Goal: Information Seeking & Learning: Learn about a topic

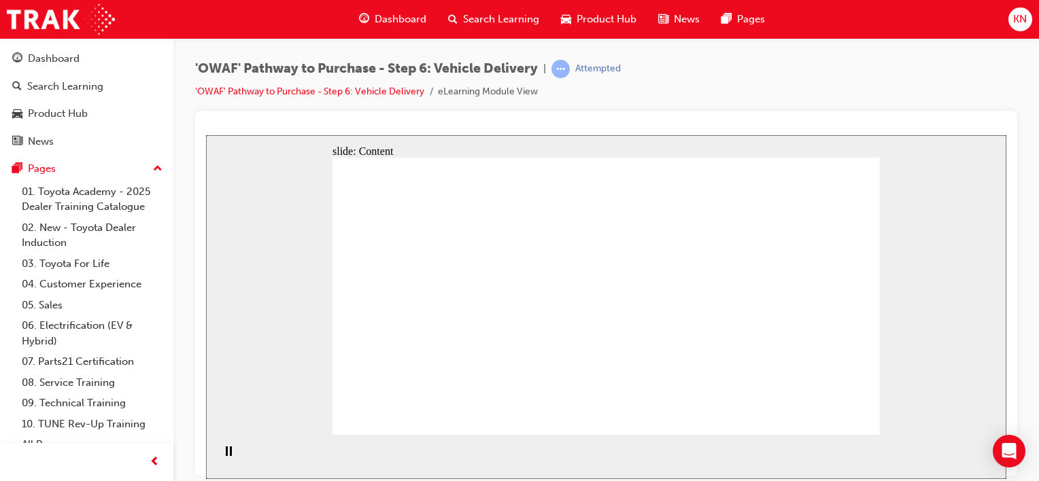
drag, startPoint x: 590, startPoint y: 311, endPoint x: 601, endPoint y: 341, distance: 31.6
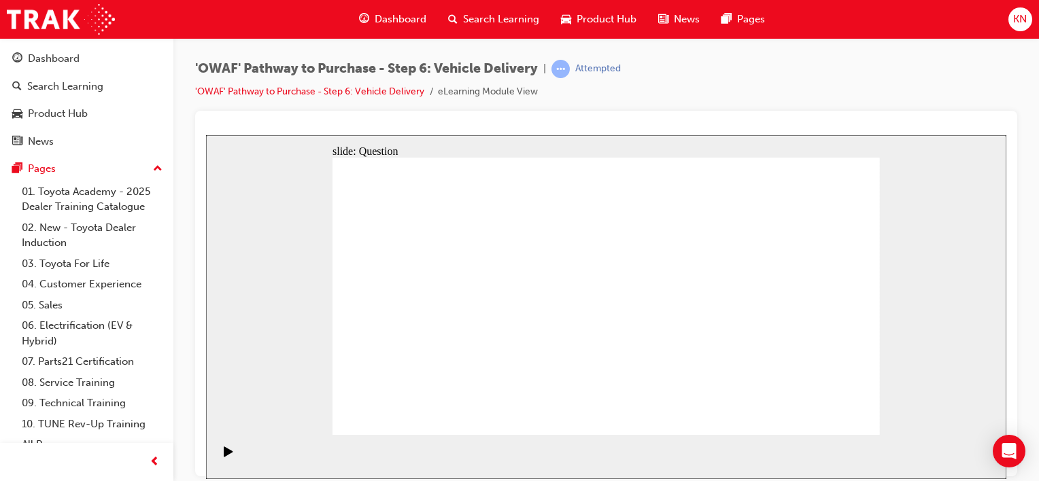
radio input "true"
drag, startPoint x: 507, startPoint y: 355, endPoint x: 519, endPoint y: 268, distance: 87.9
drag, startPoint x: 606, startPoint y: 361, endPoint x: 692, endPoint y: 275, distance: 121.2
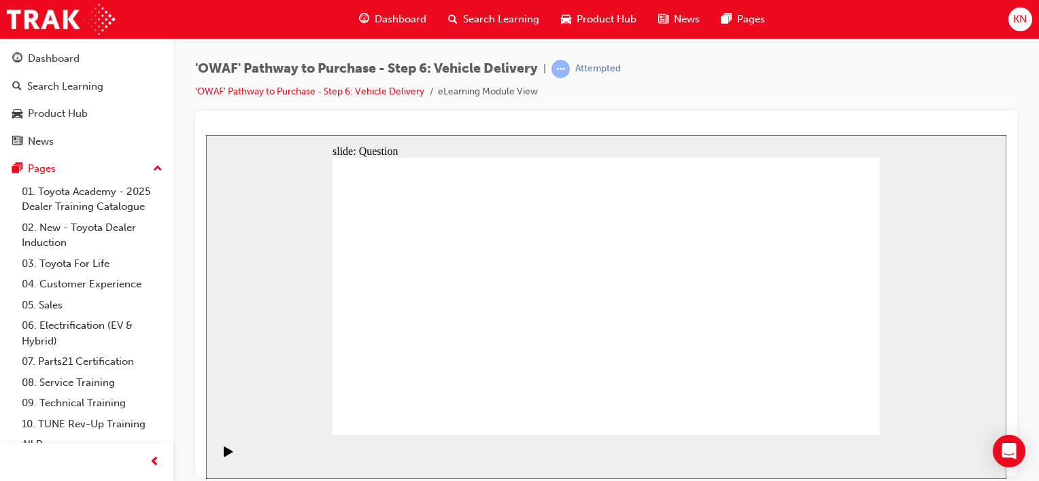
drag, startPoint x: 701, startPoint y: 356, endPoint x: 498, endPoint y: 311, distance: 208.1
checkbox input "true"
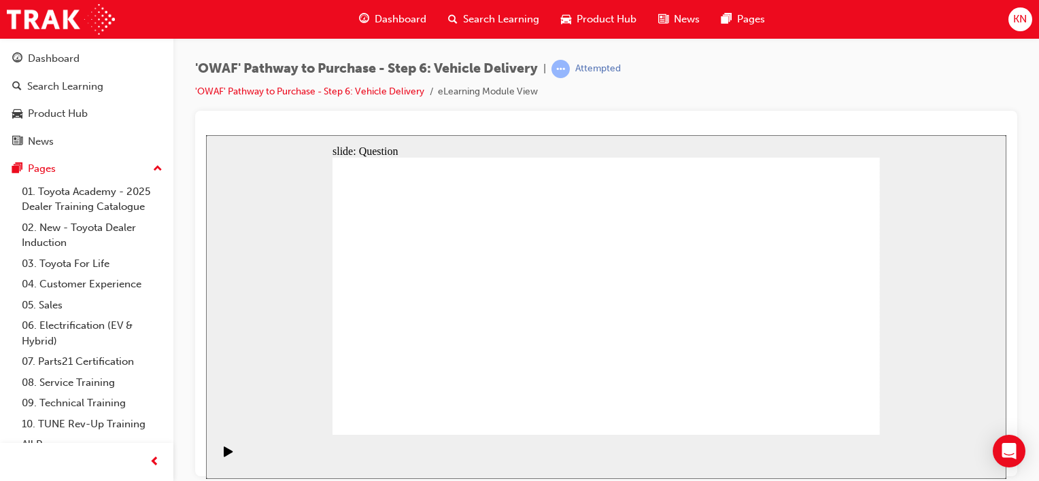
checkbox input "true"
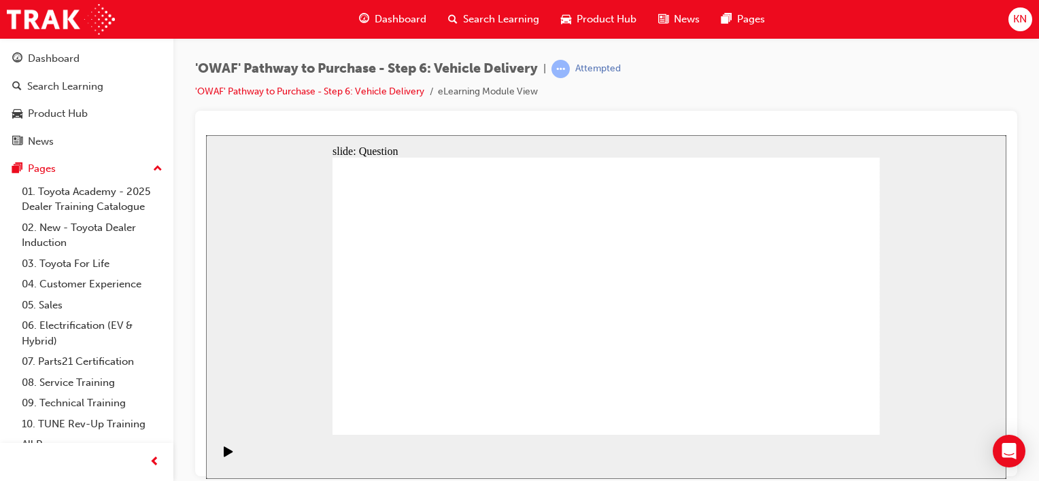
checkbox input "true"
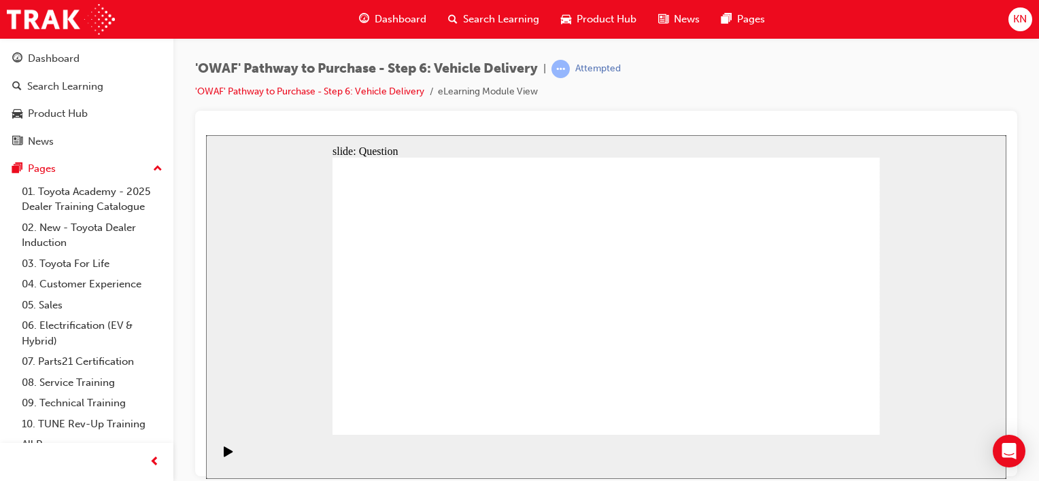
checkbox input "false"
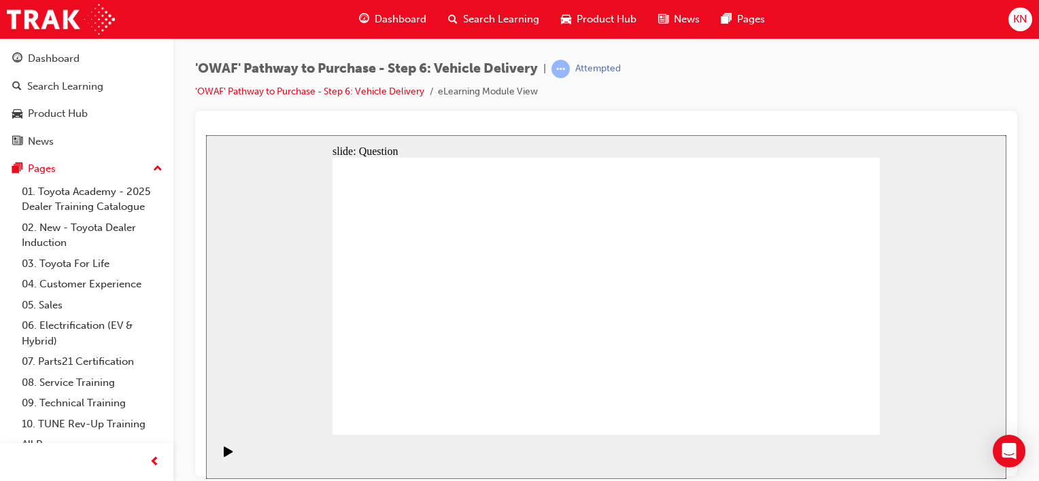
checkbox input "true"
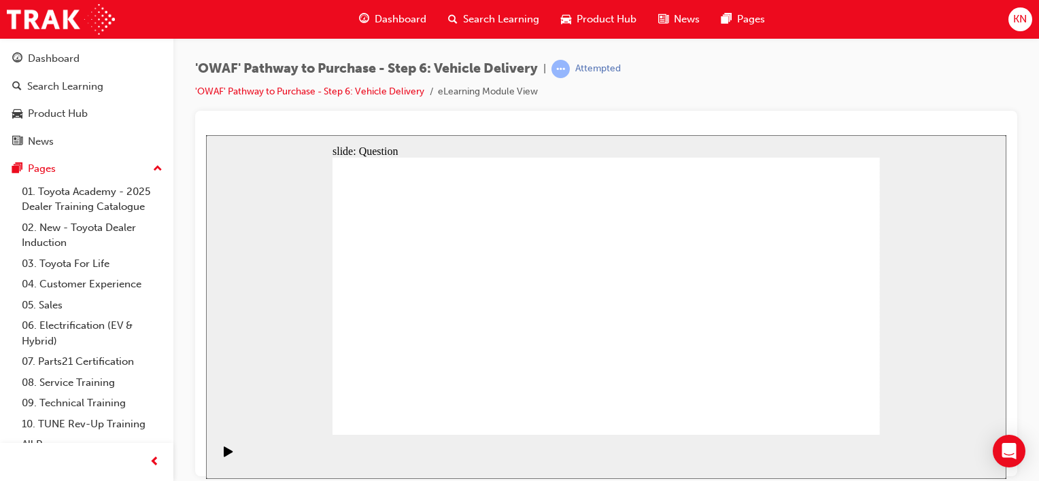
drag, startPoint x: 786, startPoint y: 317, endPoint x: 422, endPoint y: 377, distance: 369.5
drag, startPoint x: 766, startPoint y: 317, endPoint x: 422, endPoint y: 358, distance: 346.5
drag, startPoint x: 783, startPoint y: 316, endPoint x: 615, endPoint y: 360, distance: 174.4
drag, startPoint x: 819, startPoint y: 286, endPoint x: 462, endPoint y: 347, distance: 362.2
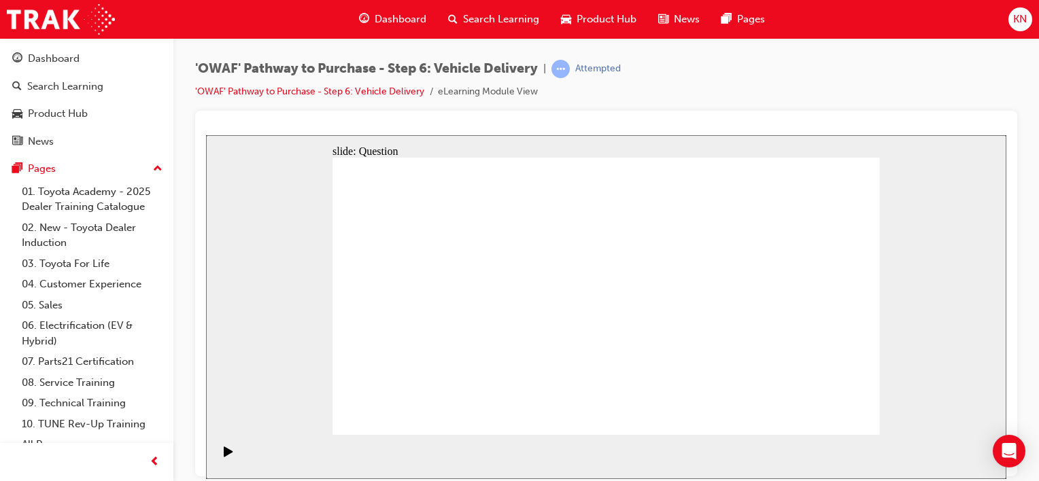
drag, startPoint x: 794, startPoint y: 320, endPoint x: 439, endPoint y: 365, distance: 358.6
drag, startPoint x: 792, startPoint y: 315, endPoint x: 631, endPoint y: 352, distance: 164.8
drag, startPoint x: 799, startPoint y: 292, endPoint x: 411, endPoint y: 382, distance: 398.6
drag, startPoint x: 751, startPoint y: 320, endPoint x: 438, endPoint y: 337, distance: 313.3
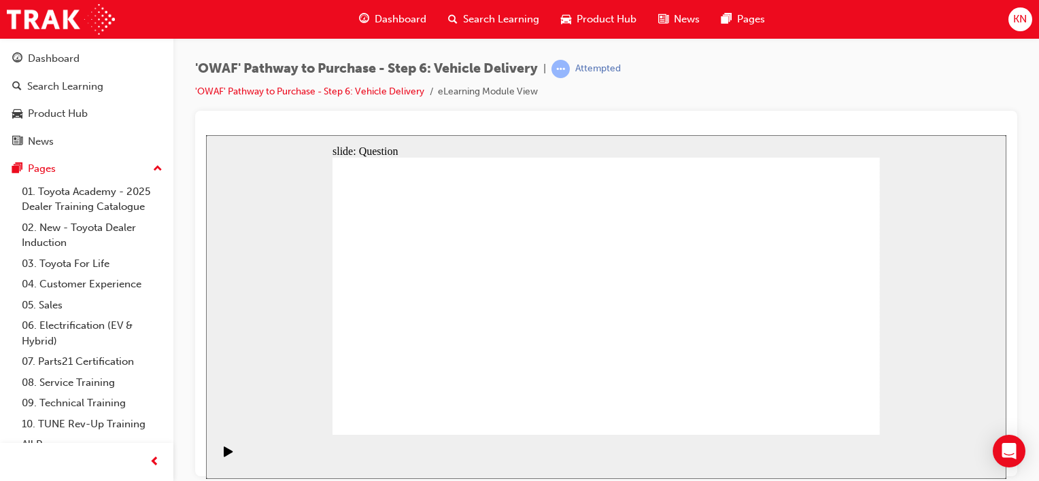
radio input "true"
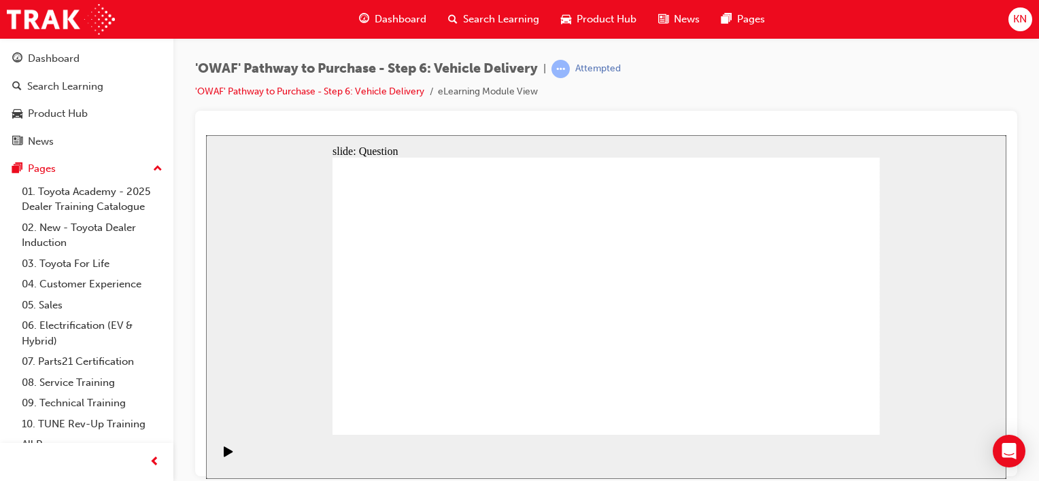
radio input "true"
